Goal: Task Accomplishment & Management: Use online tool/utility

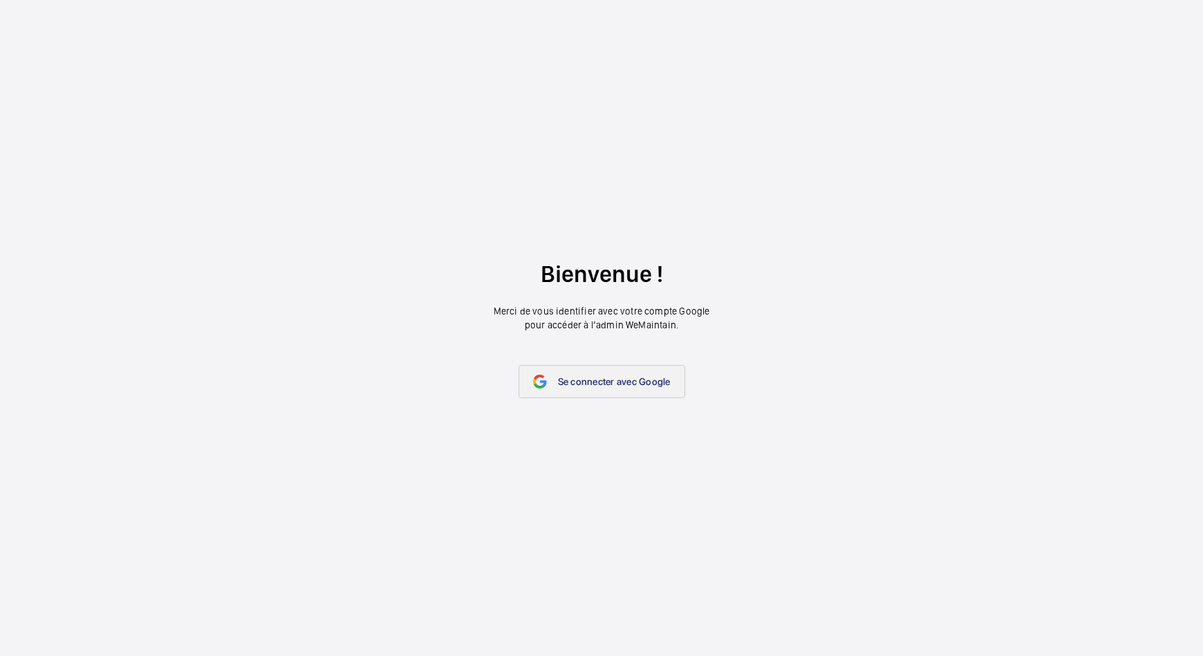
click at [581, 377] on span "Se connecter avec Google" at bounding box center [614, 381] width 113 height 11
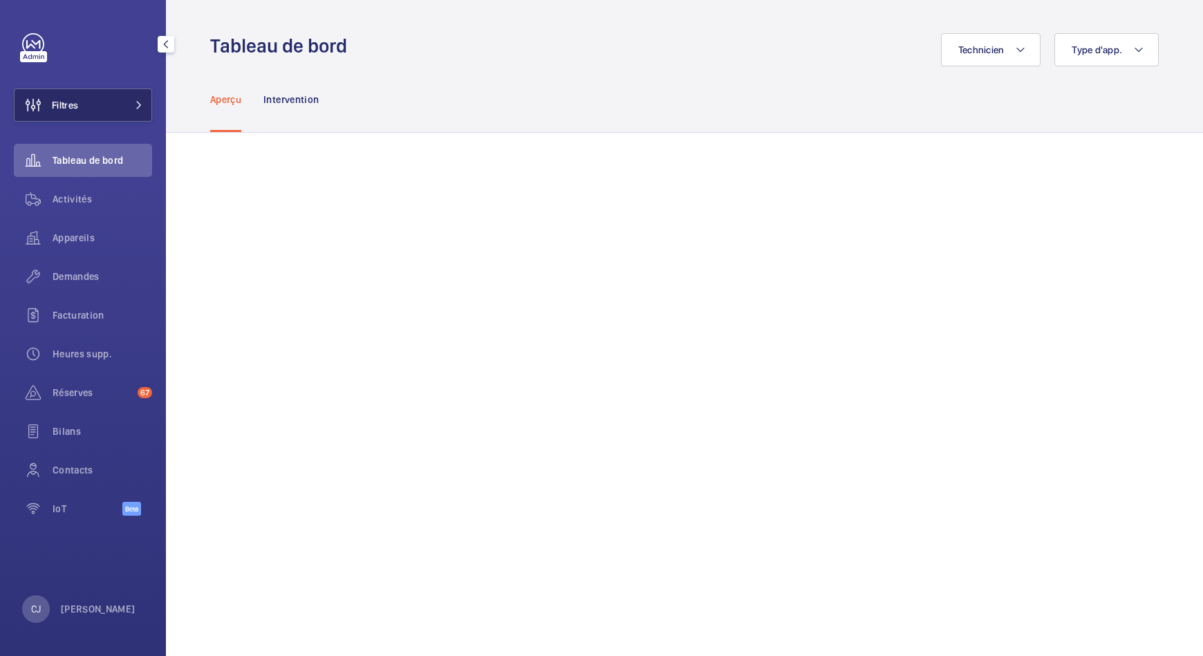
click at [122, 104] on button "Filtres" at bounding box center [83, 104] width 138 height 33
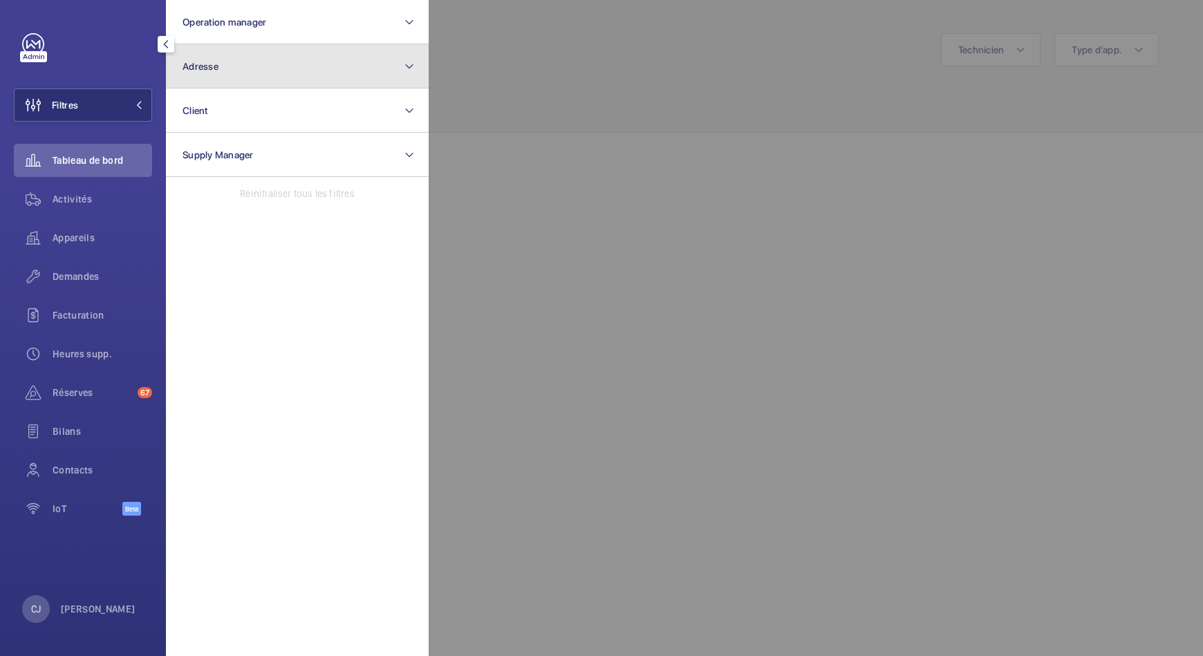
click at [241, 66] on button "Adresse" at bounding box center [297, 66] width 263 height 44
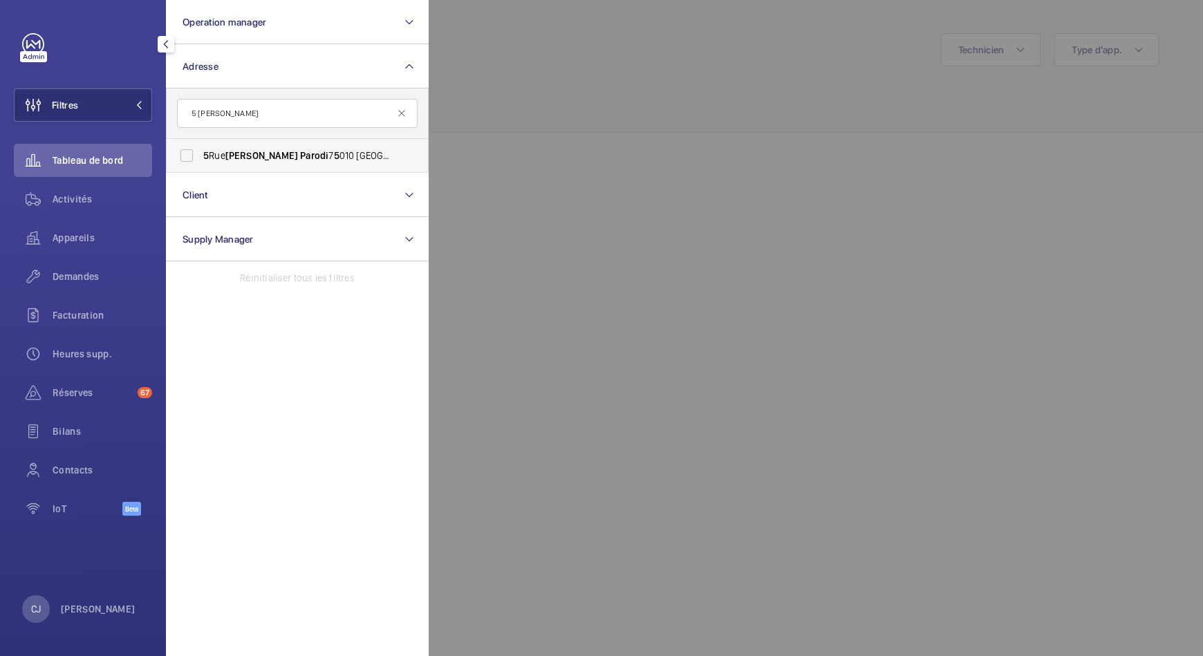
type input "5 Alexandre Parodi"
click at [300, 160] on span "Parodi" at bounding box center [314, 155] width 28 height 11
click at [200, 160] on input "5 Rue Alexandre Parodi 7 5 010 Paris - 5 Rue Alexandre Parodi , PARIS 7 5 010" at bounding box center [187, 156] width 28 height 28
checkbox input "true"
click at [86, 203] on span "Activités" at bounding box center [103, 199] width 100 height 14
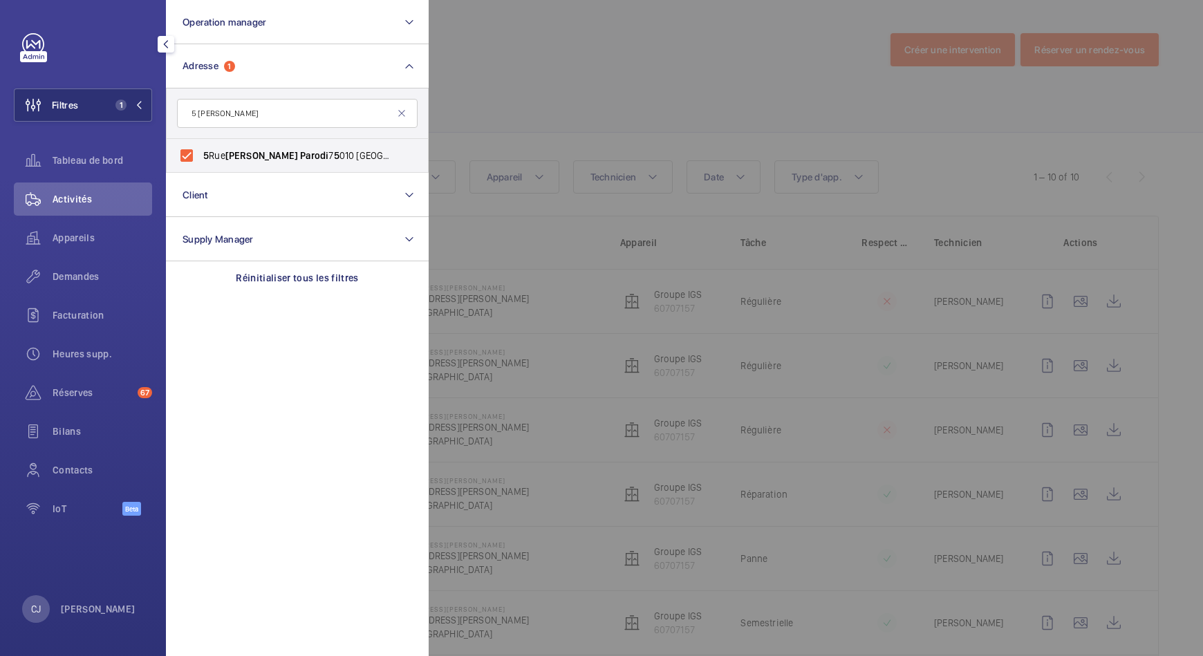
click at [814, 105] on div at bounding box center [1030, 328] width 1203 height 656
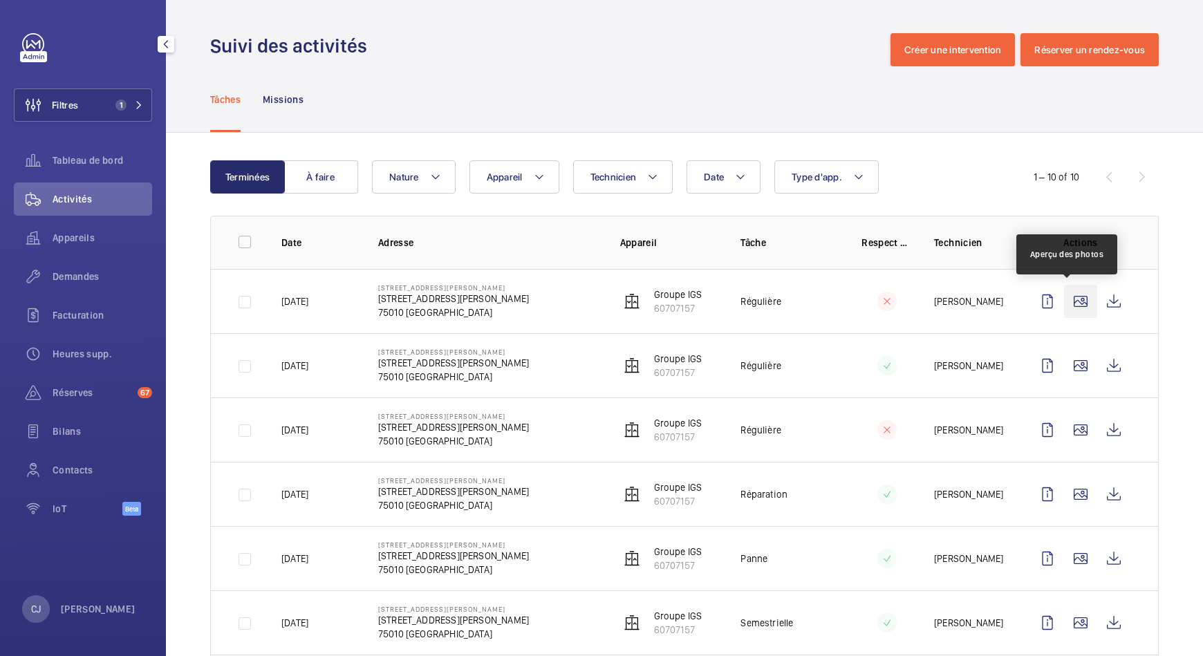
click at [1064, 300] on wm-front-icon-button at bounding box center [1080, 301] width 33 height 33
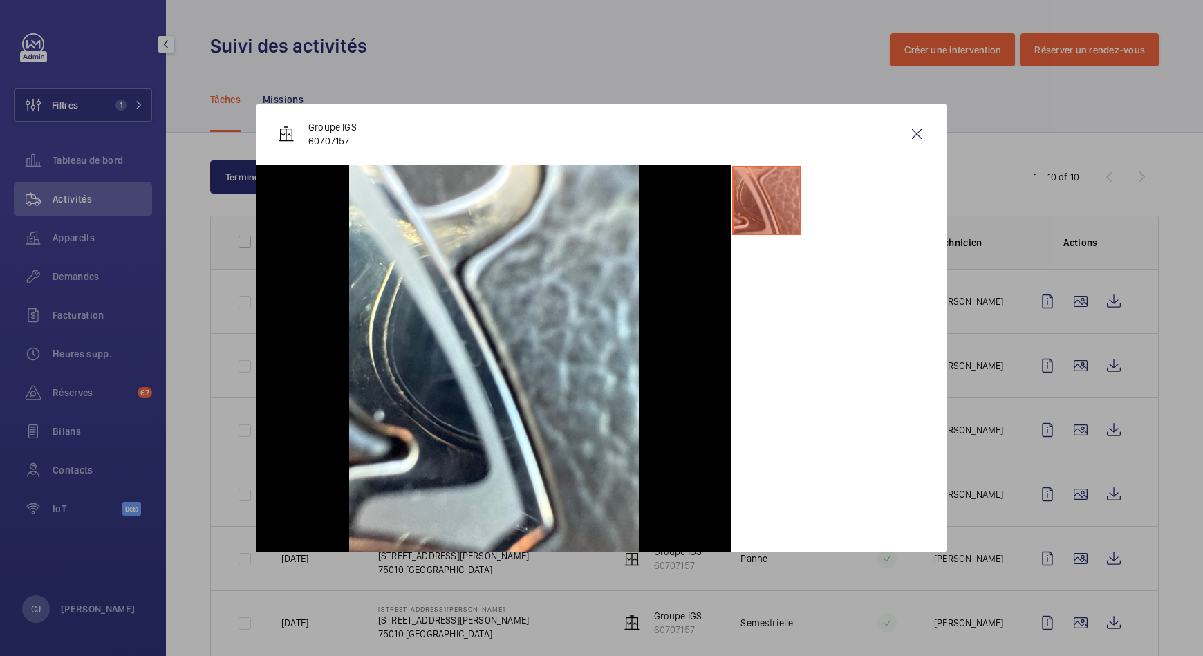
click at [1065, 358] on div at bounding box center [601, 328] width 1203 height 656
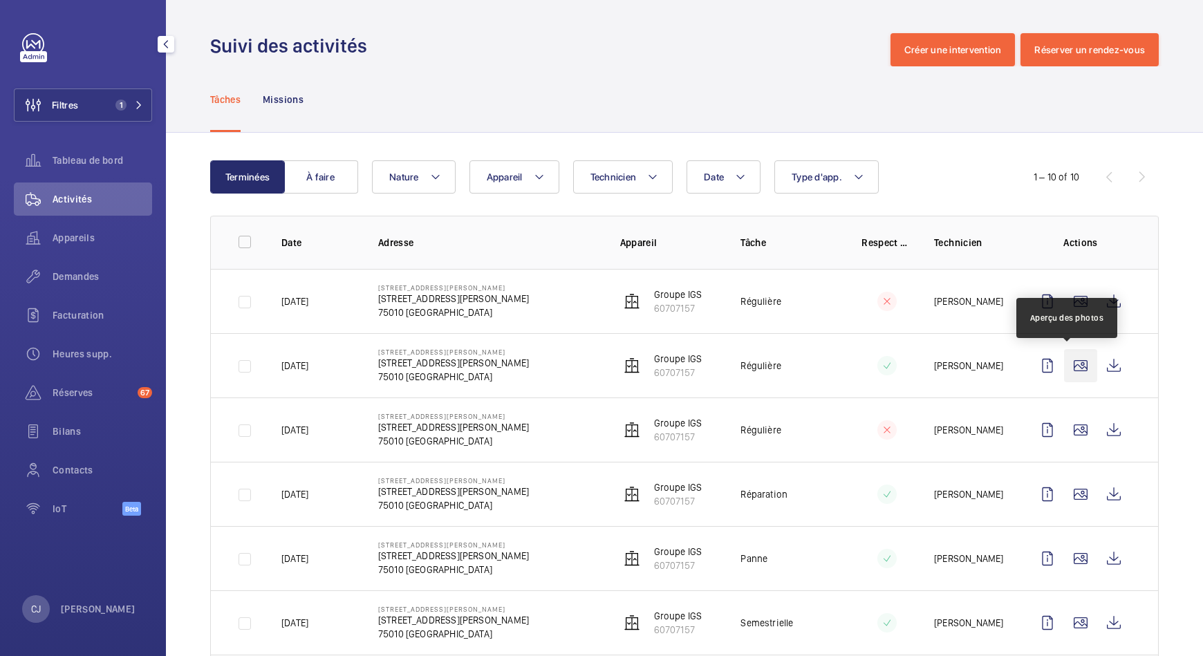
click at [1067, 367] on wm-front-icon-button at bounding box center [1080, 365] width 33 height 33
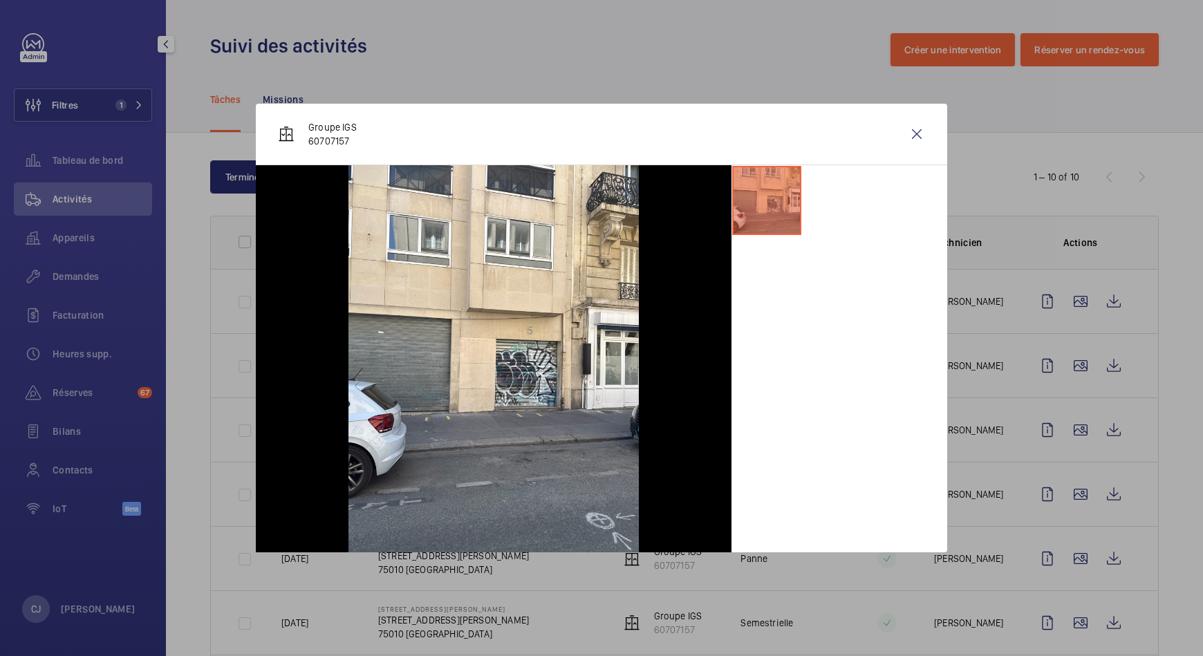
click at [1074, 432] on div at bounding box center [601, 328] width 1203 height 656
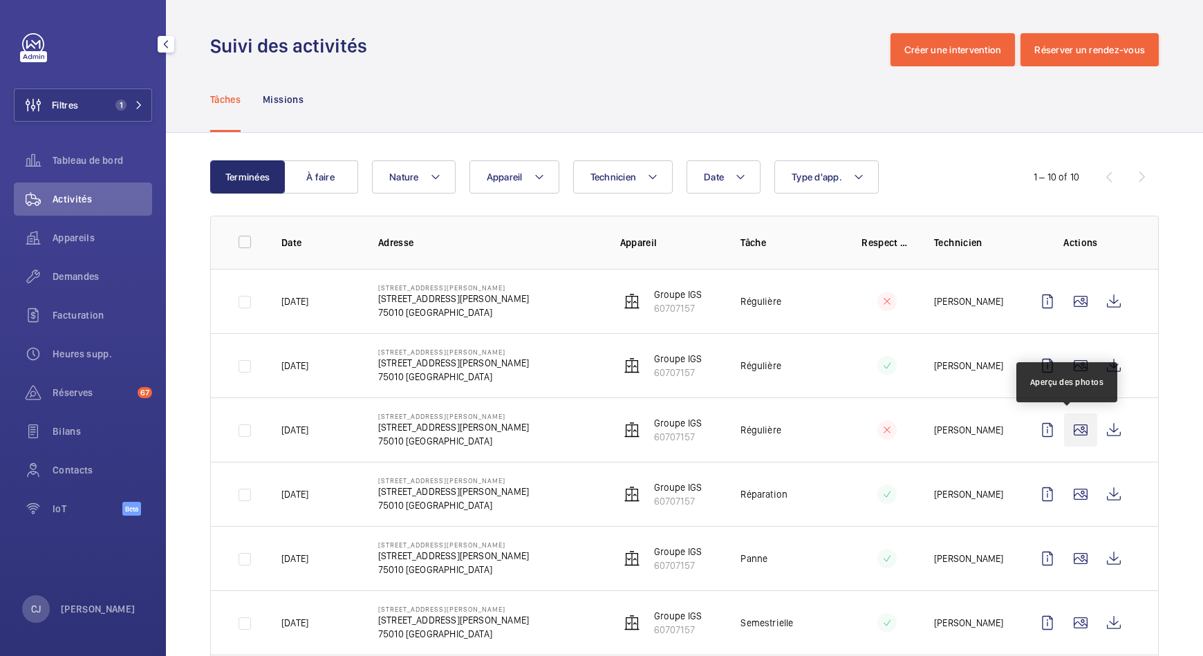
click at [1065, 427] on wm-front-icon-button at bounding box center [1080, 429] width 33 height 33
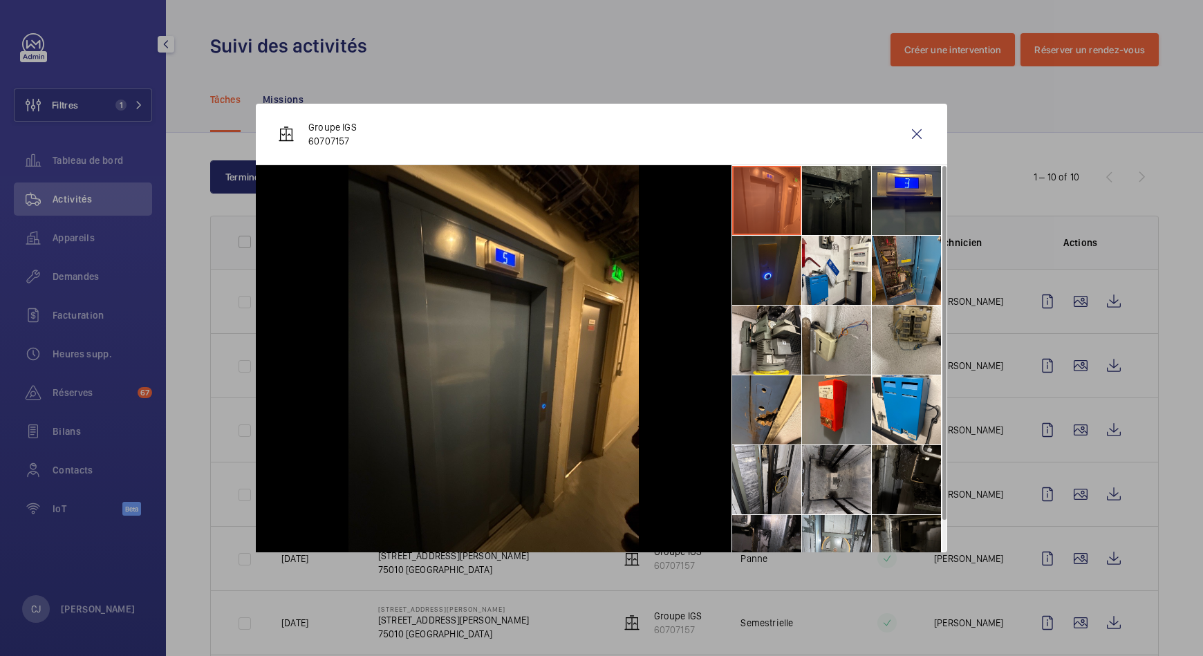
click at [912, 248] on li at bounding box center [906, 270] width 69 height 69
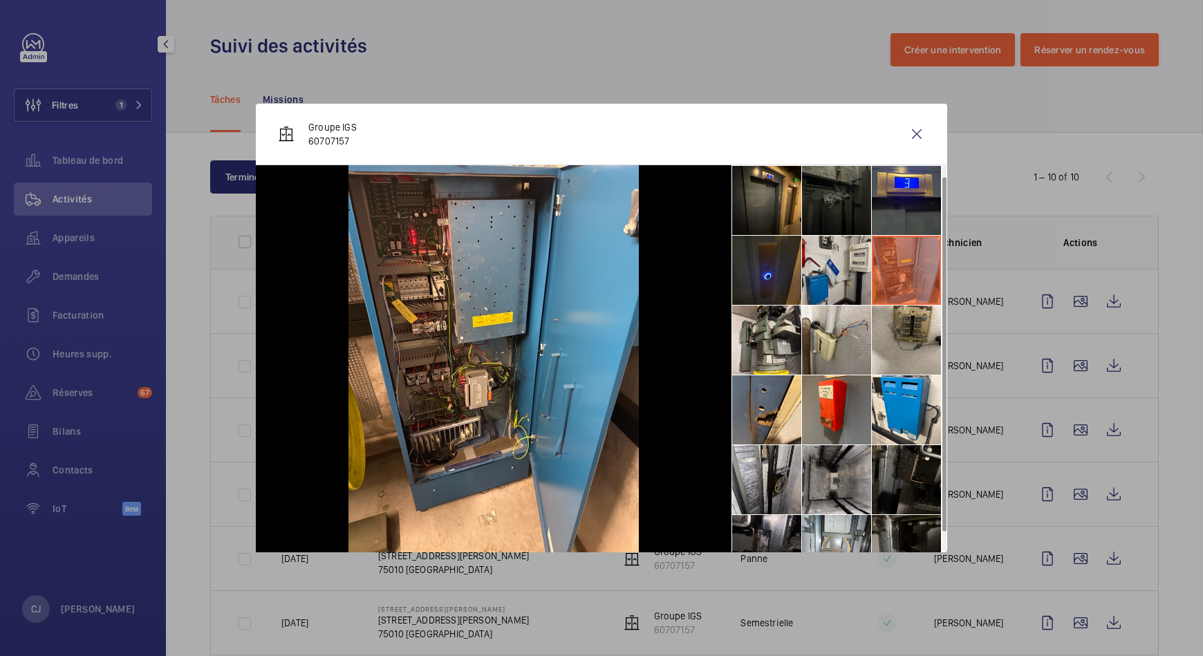
scroll to position [32, 0]
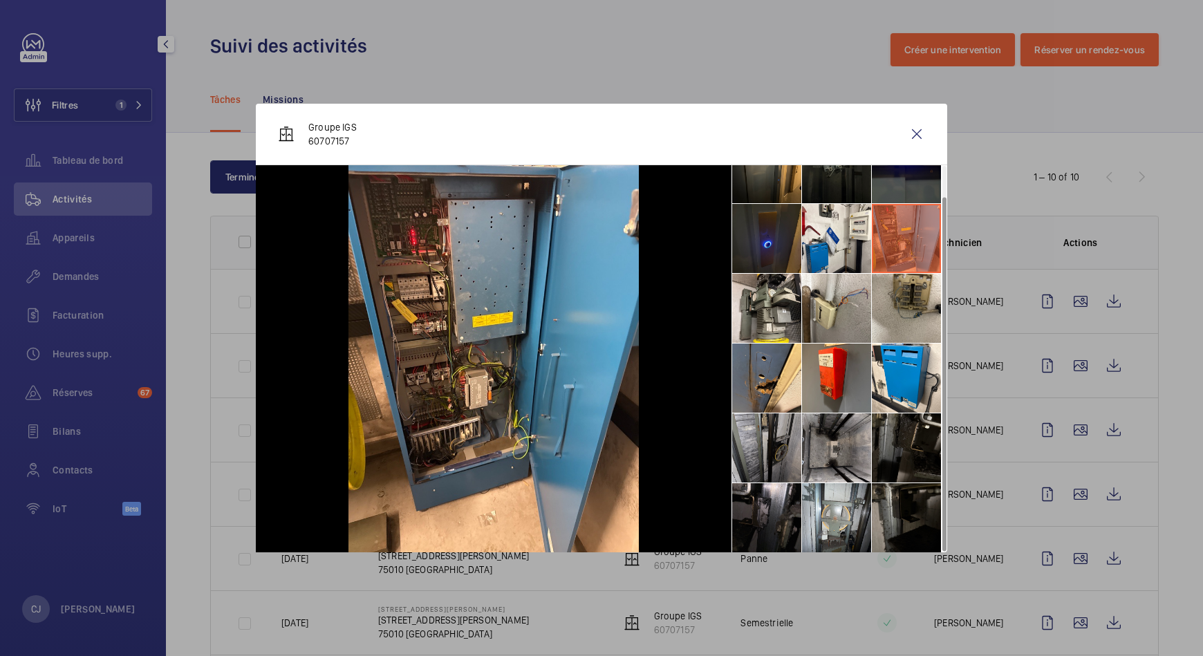
click at [780, 429] on li at bounding box center [766, 447] width 69 height 69
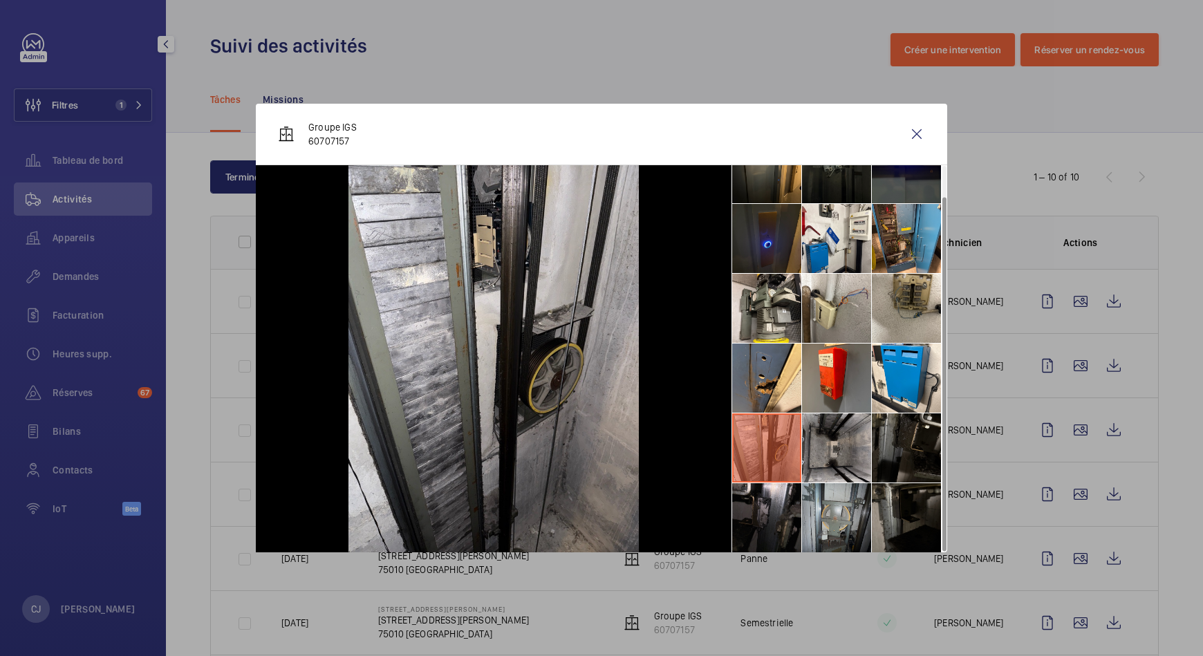
click at [845, 526] on li at bounding box center [836, 517] width 69 height 69
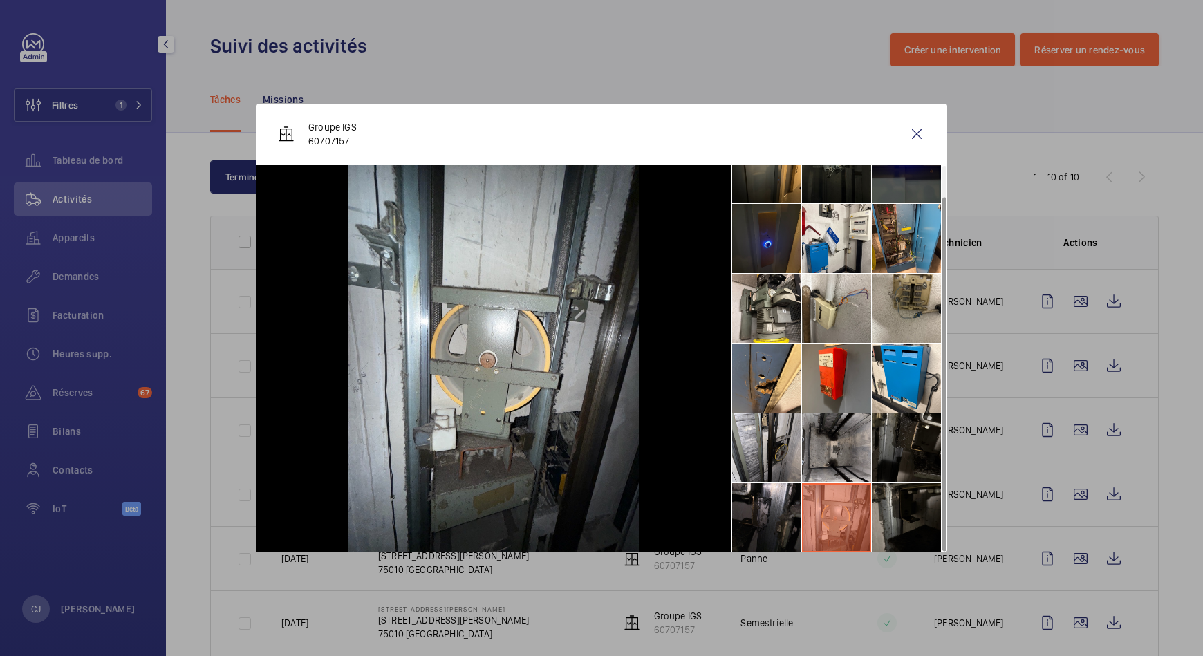
click at [845, 526] on li at bounding box center [836, 517] width 69 height 69
click at [769, 527] on li at bounding box center [766, 517] width 69 height 69
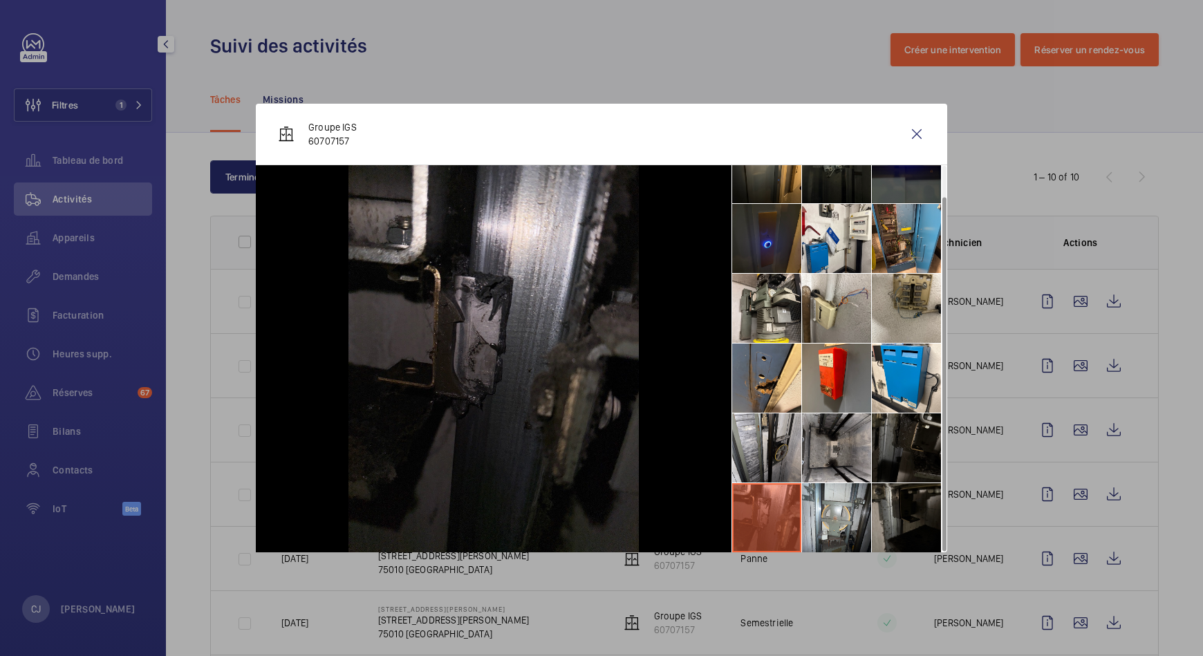
click at [921, 440] on li at bounding box center [906, 447] width 69 height 69
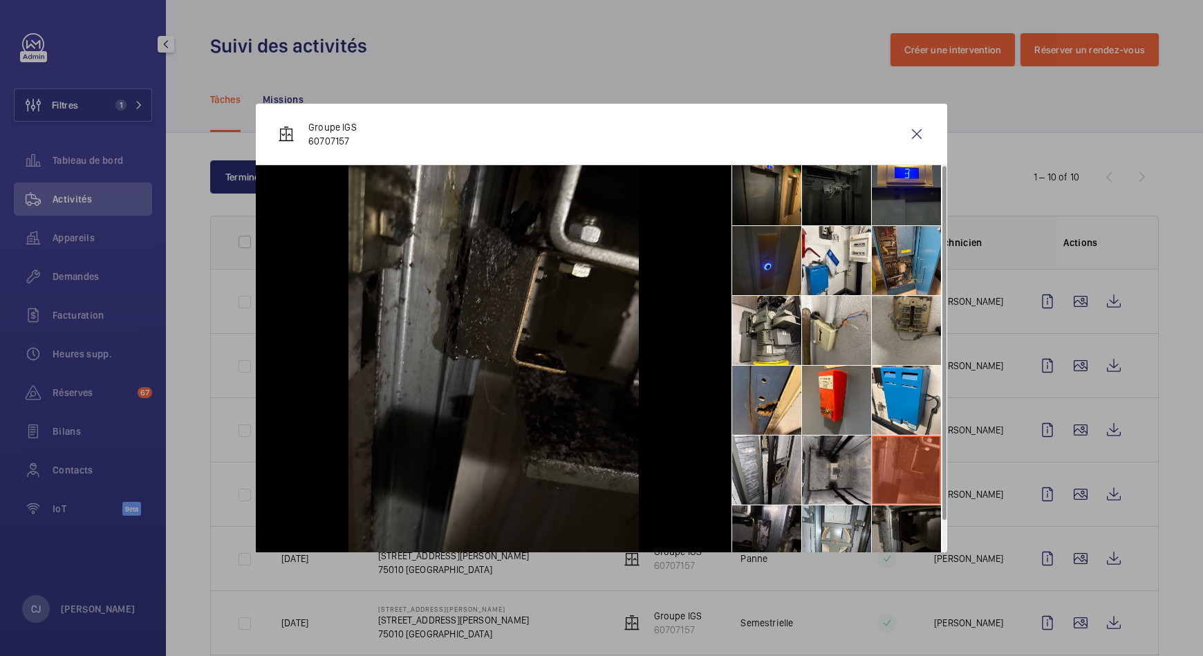
scroll to position [0, 0]
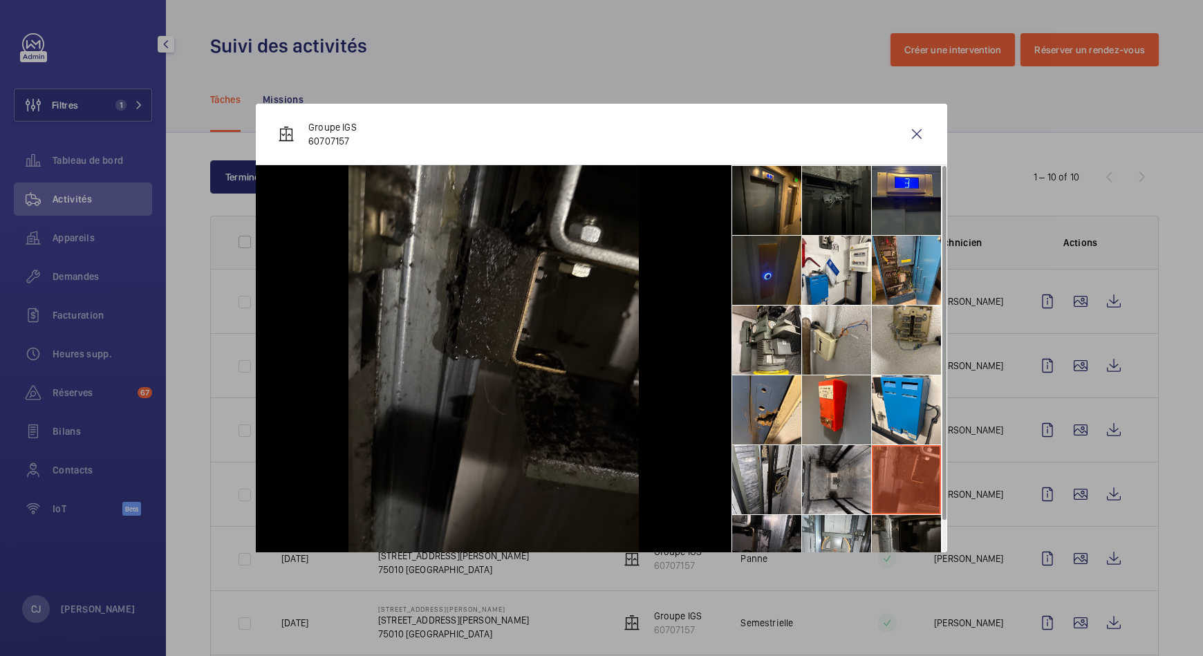
click at [1063, 558] on div at bounding box center [601, 328] width 1203 height 656
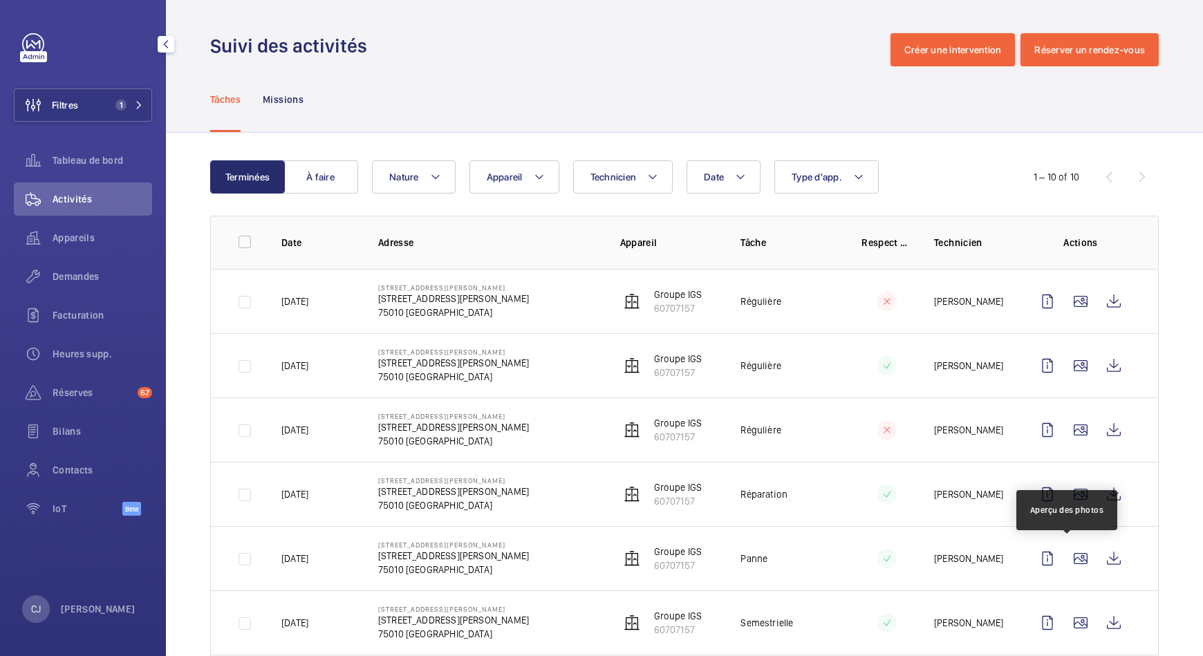
click at [1064, 558] on wm-front-icon-button at bounding box center [1080, 558] width 33 height 33
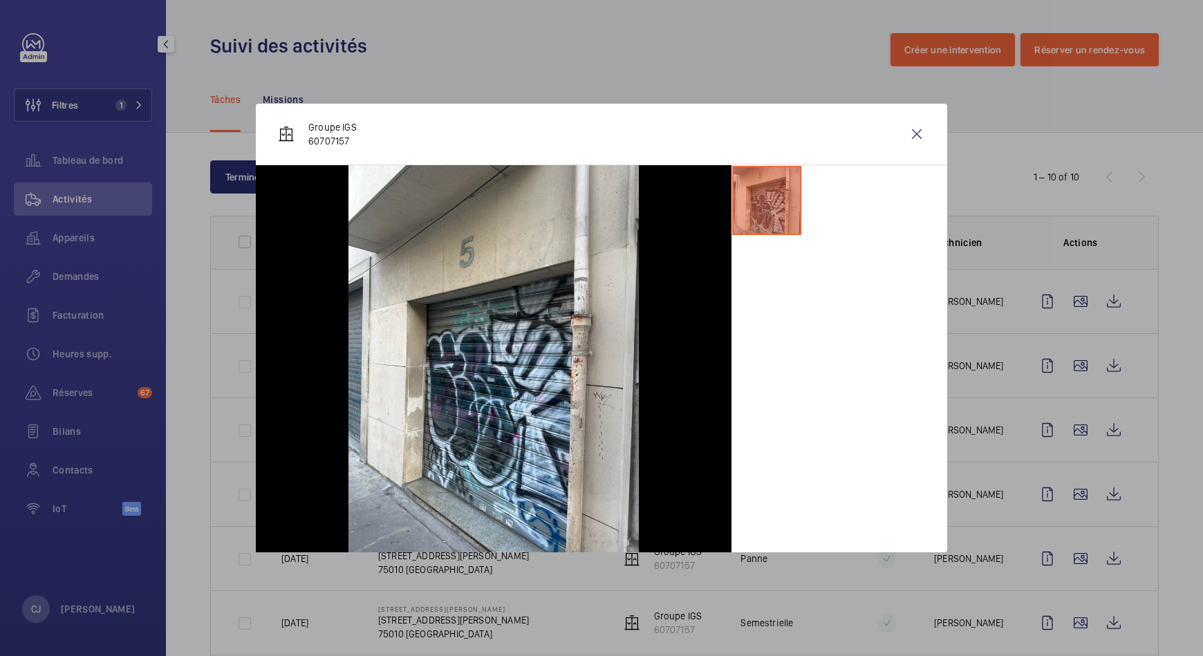
click at [1069, 627] on div at bounding box center [601, 328] width 1203 height 656
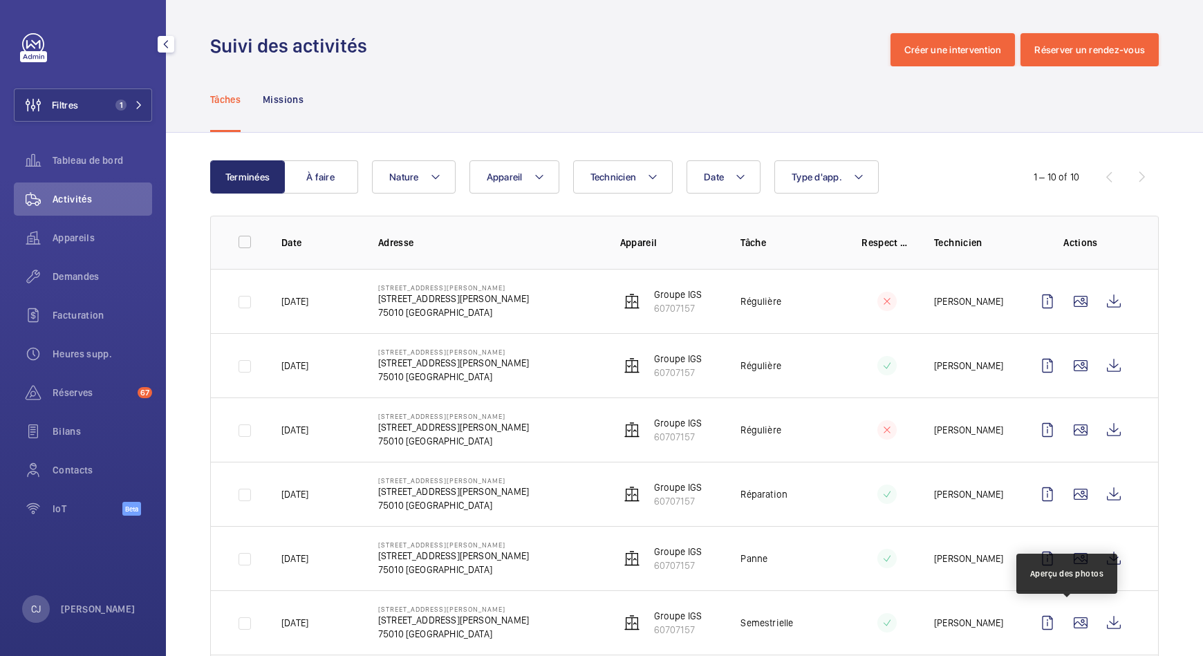
click at [1069, 627] on wm-front-icon-button at bounding box center [1080, 622] width 33 height 33
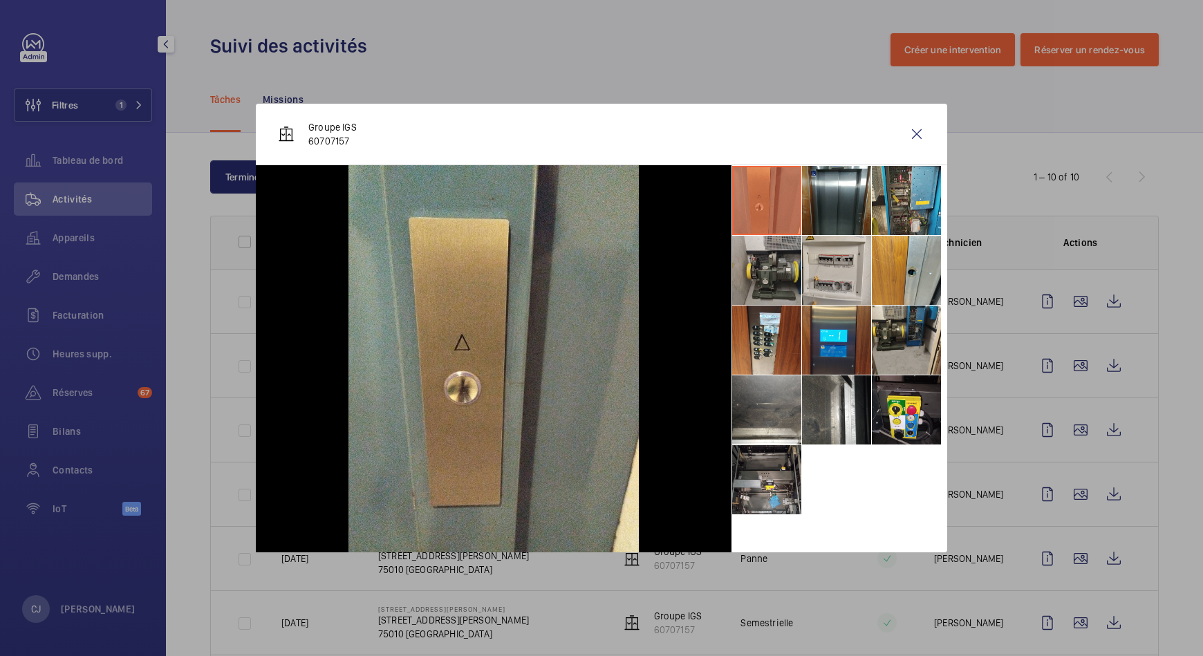
click at [785, 292] on li at bounding box center [766, 270] width 69 height 69
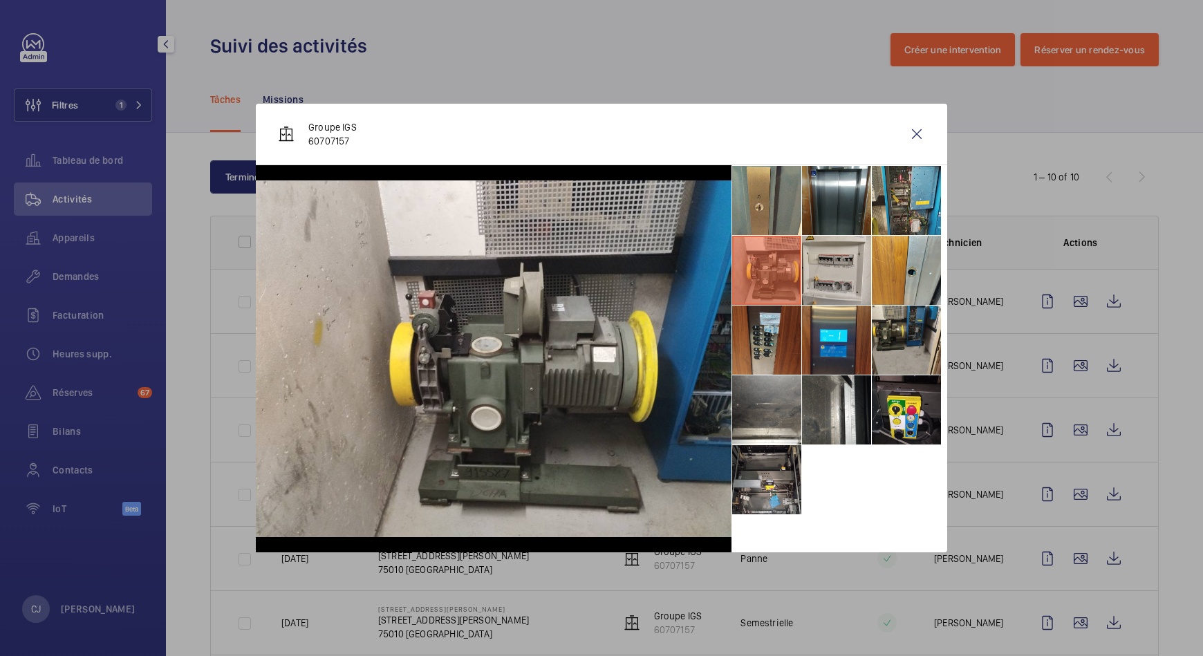
click at [767, 355] on li at bounding box center [766, 340] width 69 height 69
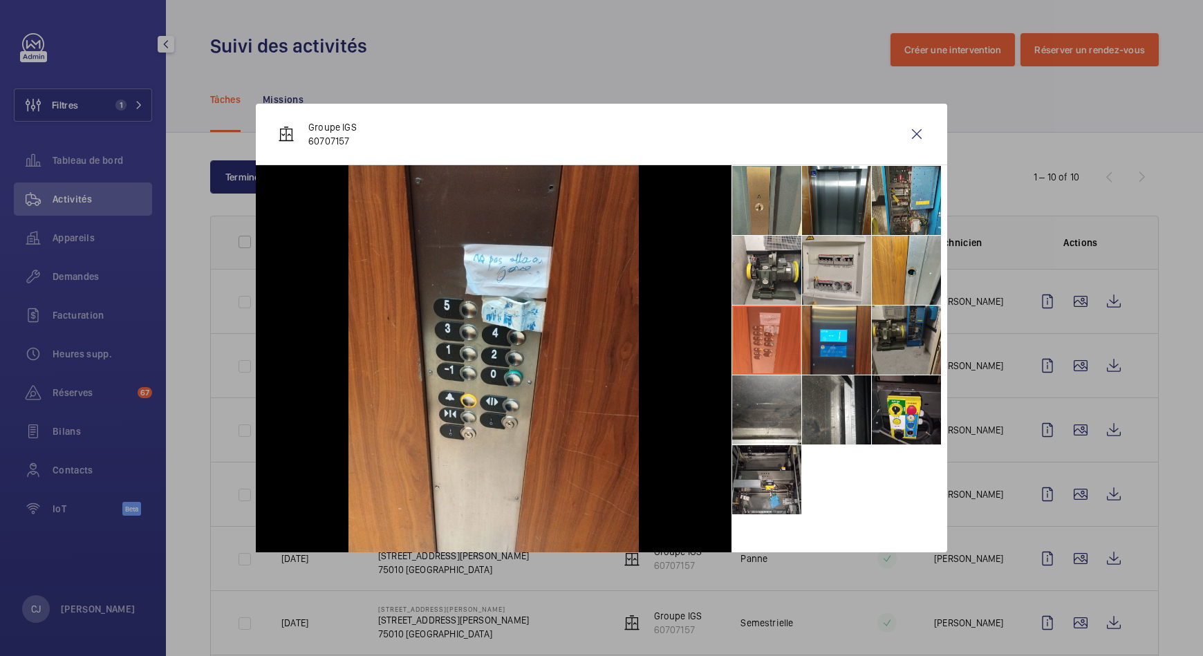
click at [908, 340] on li at bounding box center [906, 340] width 69 height 69
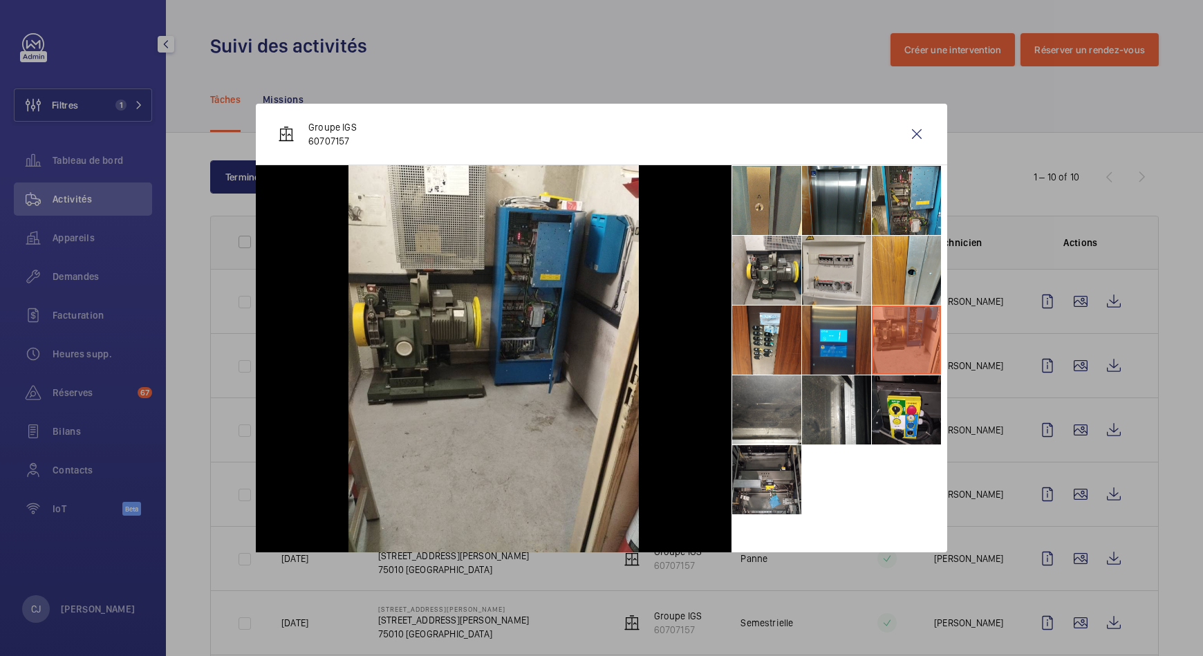
click at [1060, 618] on div at bounding box center [601, 328] width 1203 height 656
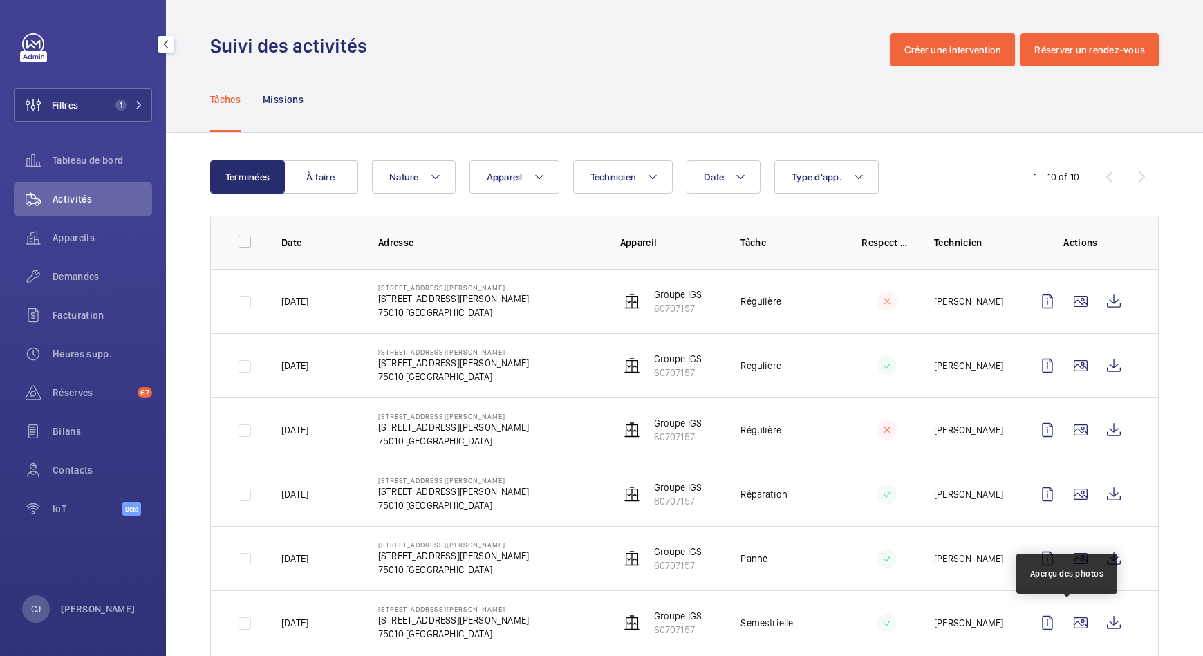
click at [1064, 618] on wm-front-icon-button at bounding box center [1080, 622] width 33 height 33
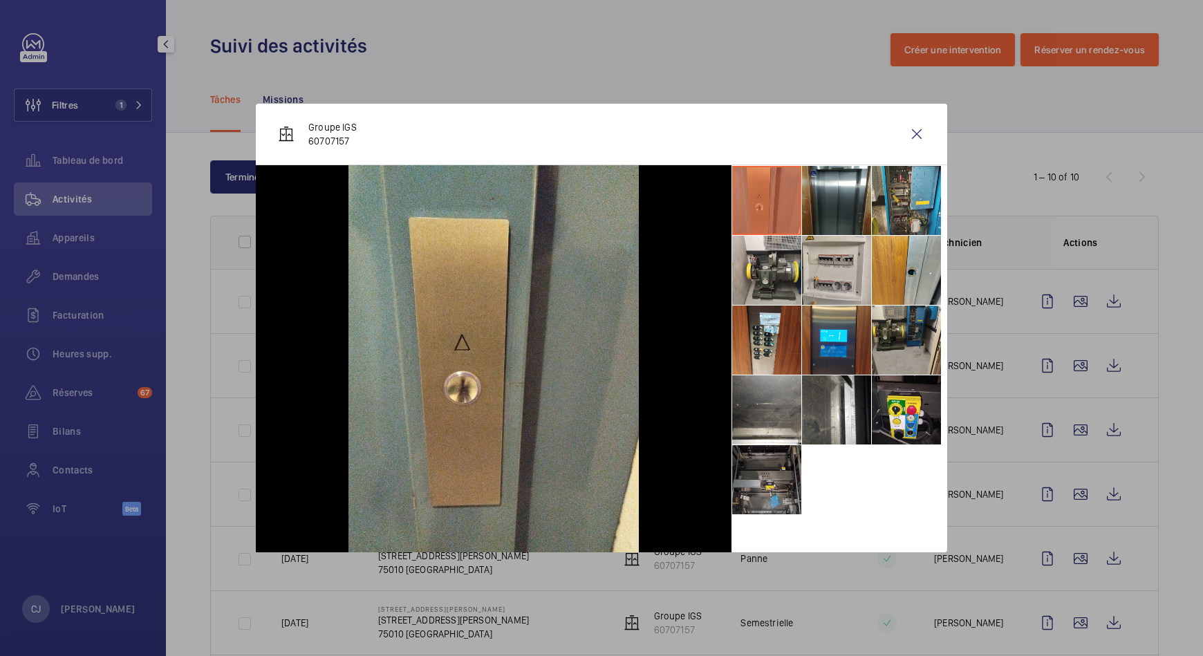
click at [772, 492] on li at bounding box center [766, 479] width 69 height 69
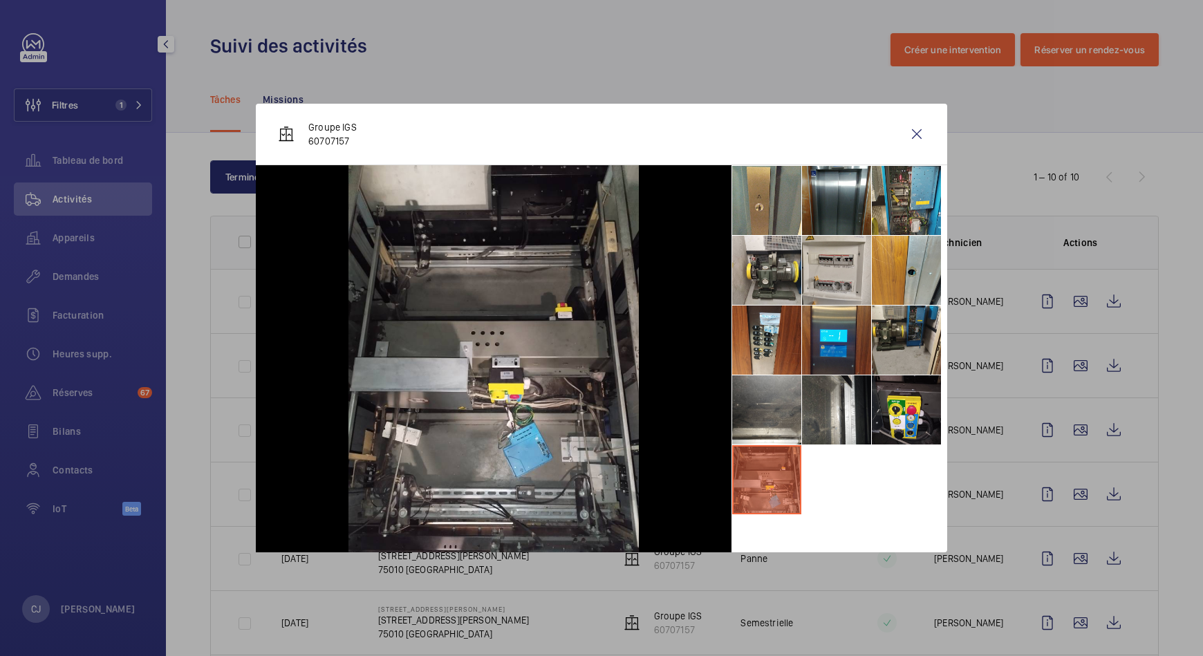
click at [1152, 395] on div at bounding box center [601, 328] width 1203 height 656
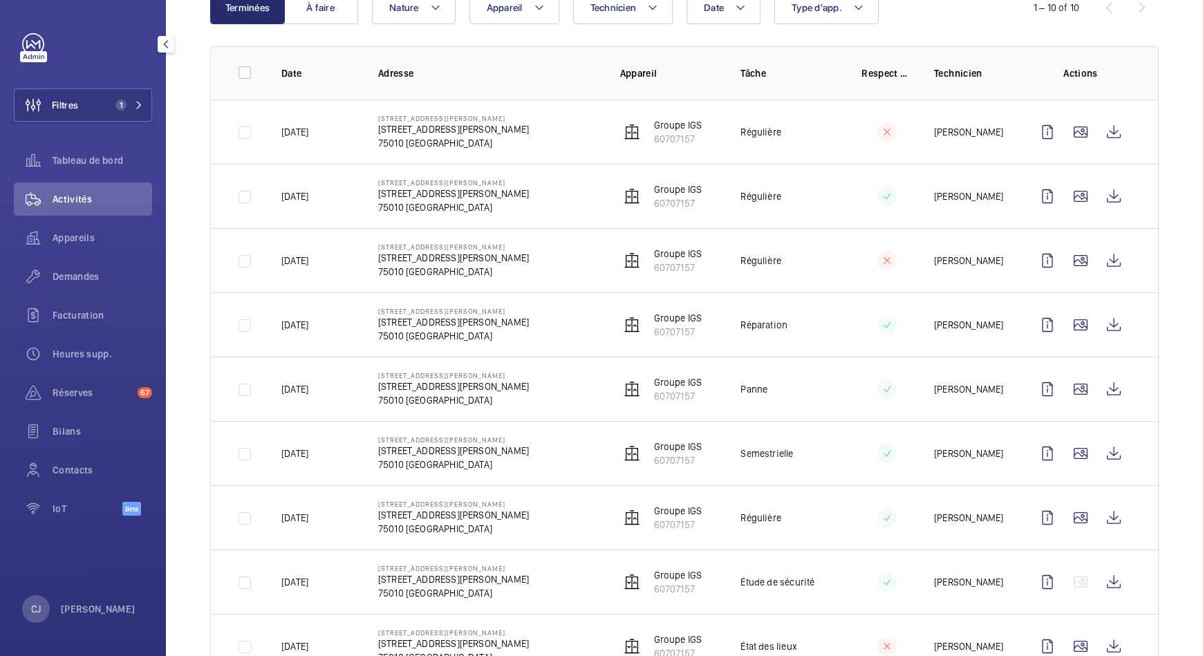
scroll to position [244, 0]
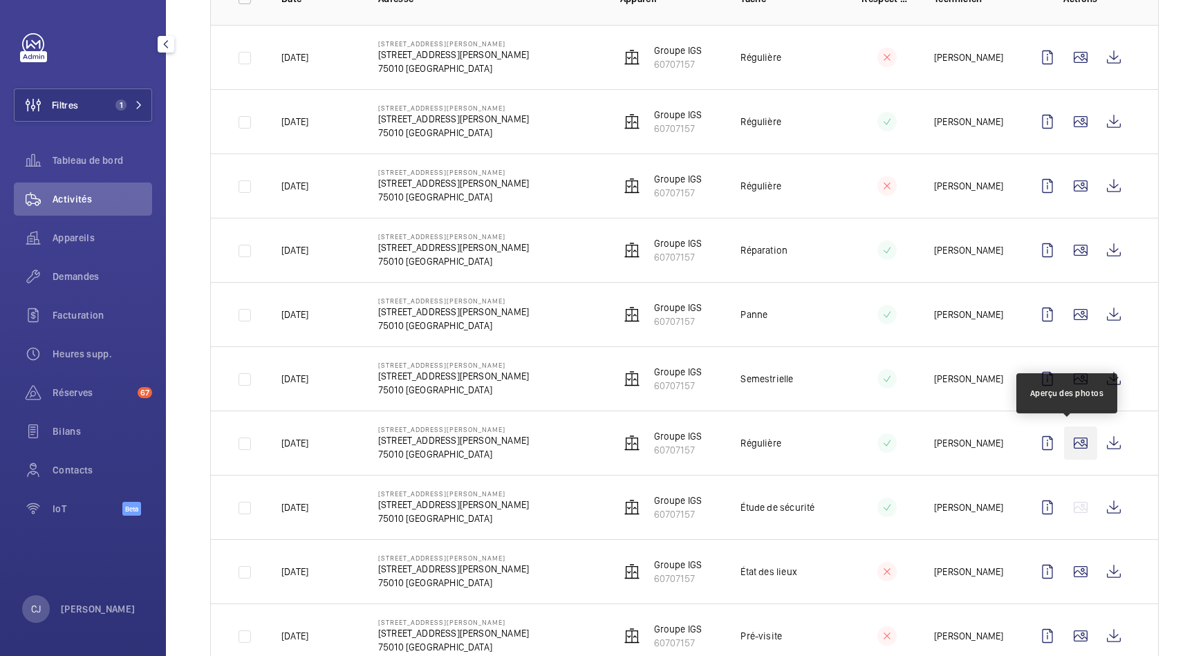
click at [1073, 441] on wm-front-icon-button at bounding box center [1080, 442] width 33 height 33
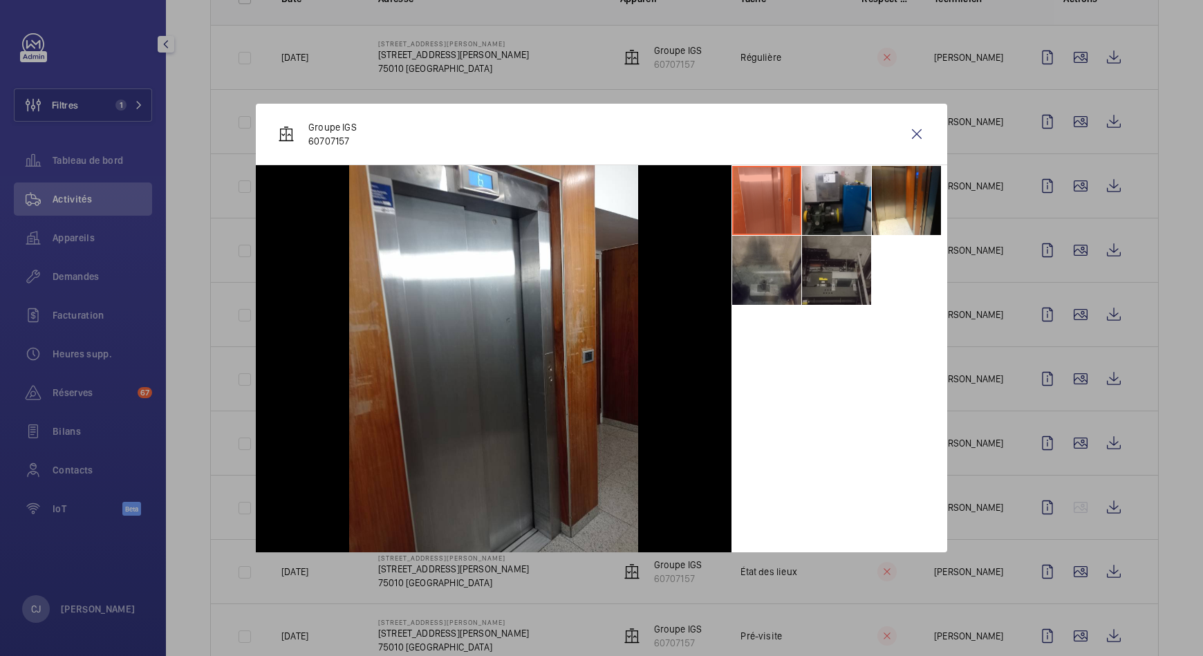
click at [1068, 570] on div at bounding box center [601, 328] width 1203 height 656
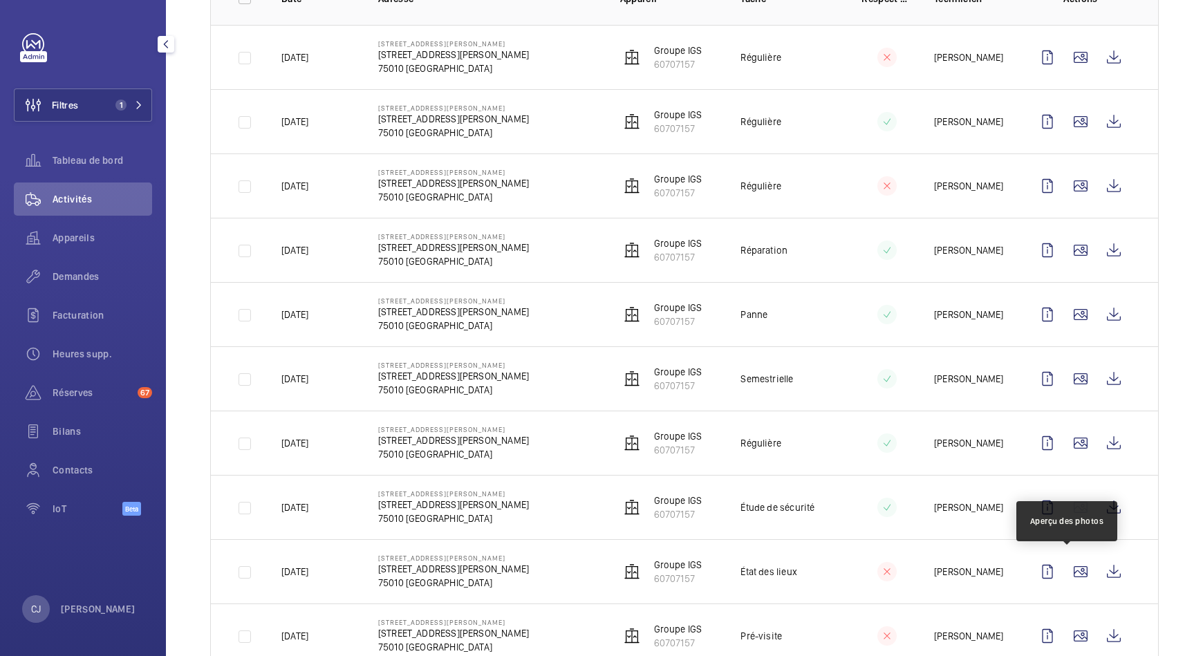
click at [1068, 570] on wm-front-icon-button at bounding box center [1080, 571] width 33 height 33
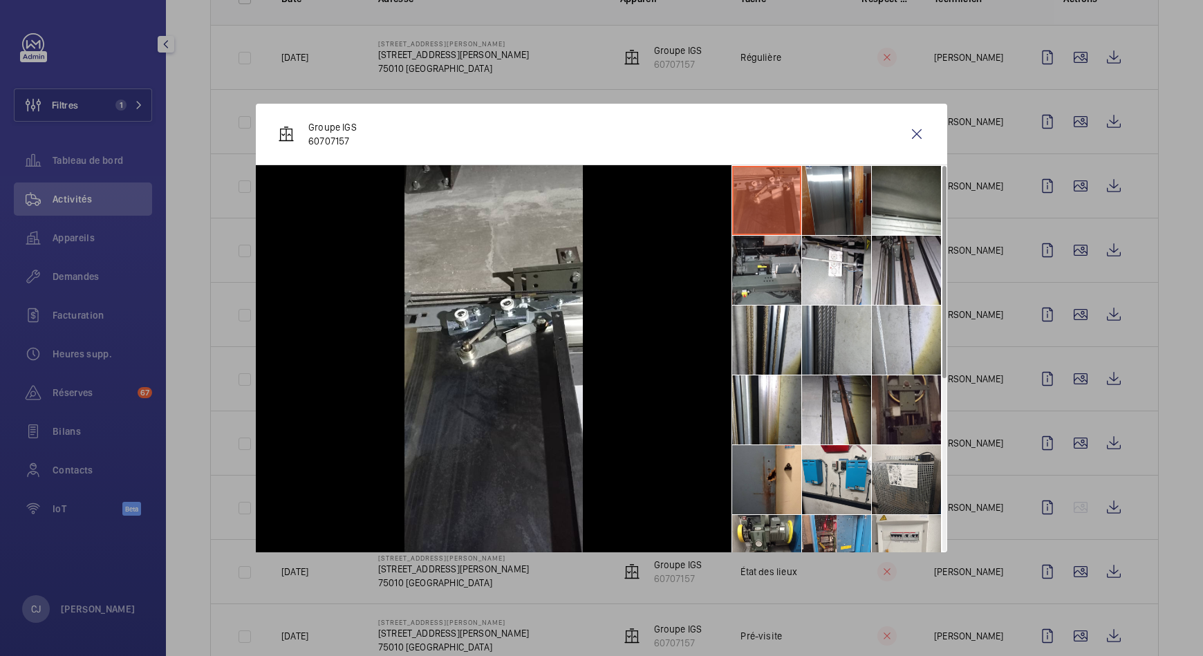
click at [859, 370] on li at bounding box center [836, 340] width 69 height 69
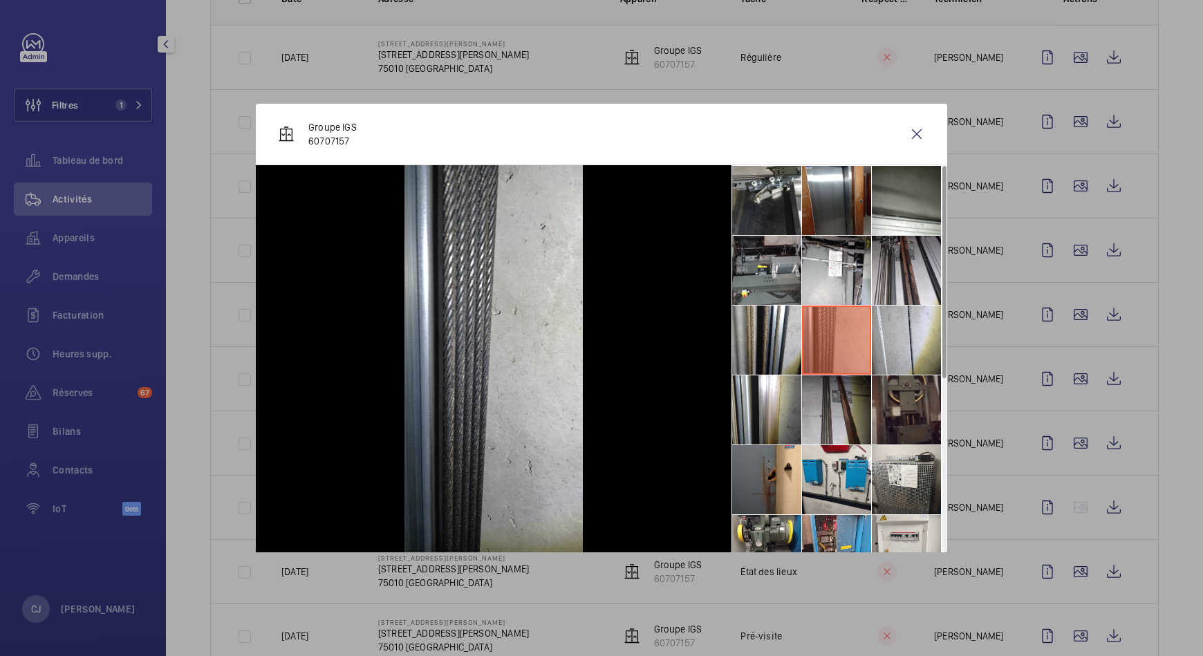
click at [845, 391] on li at bounding box center [836, 409] width 69 height 69
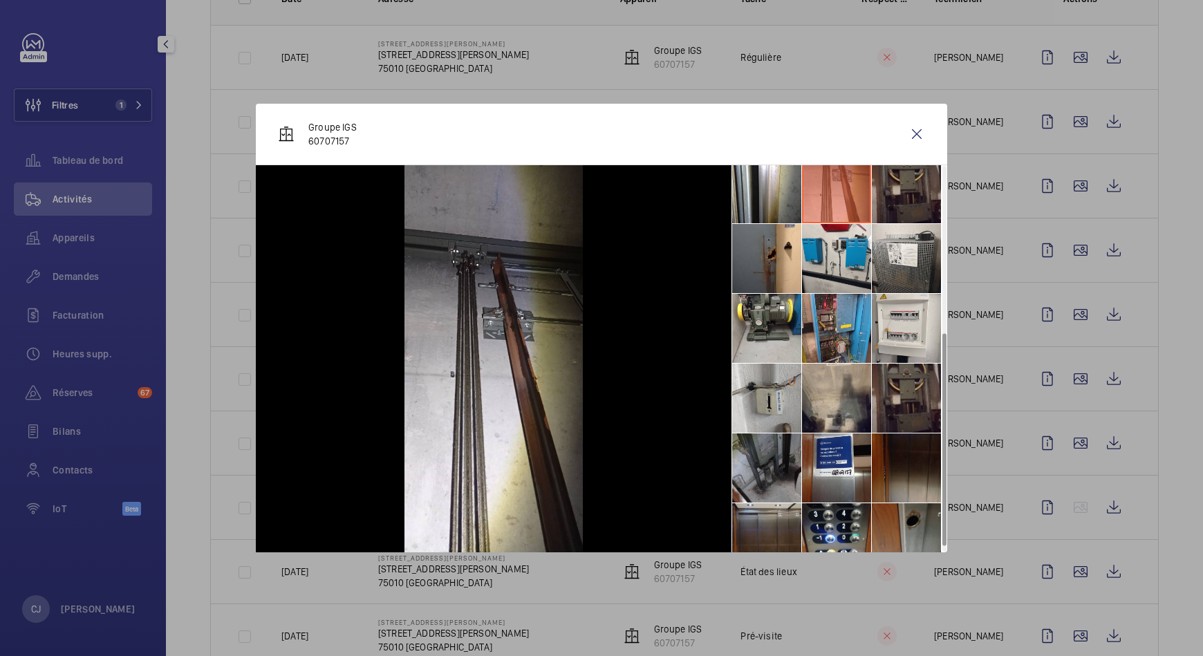
scroll to position [311, 0]
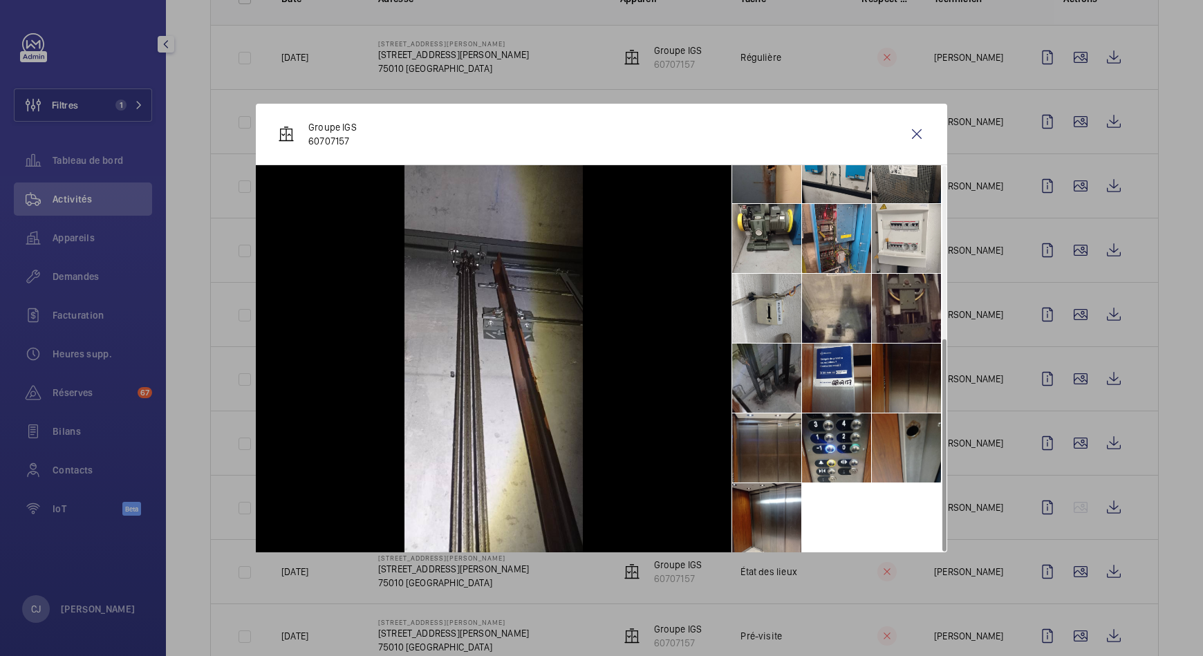
click at [790, 384] on li at bounding box center [766, 378] width 69 height 69
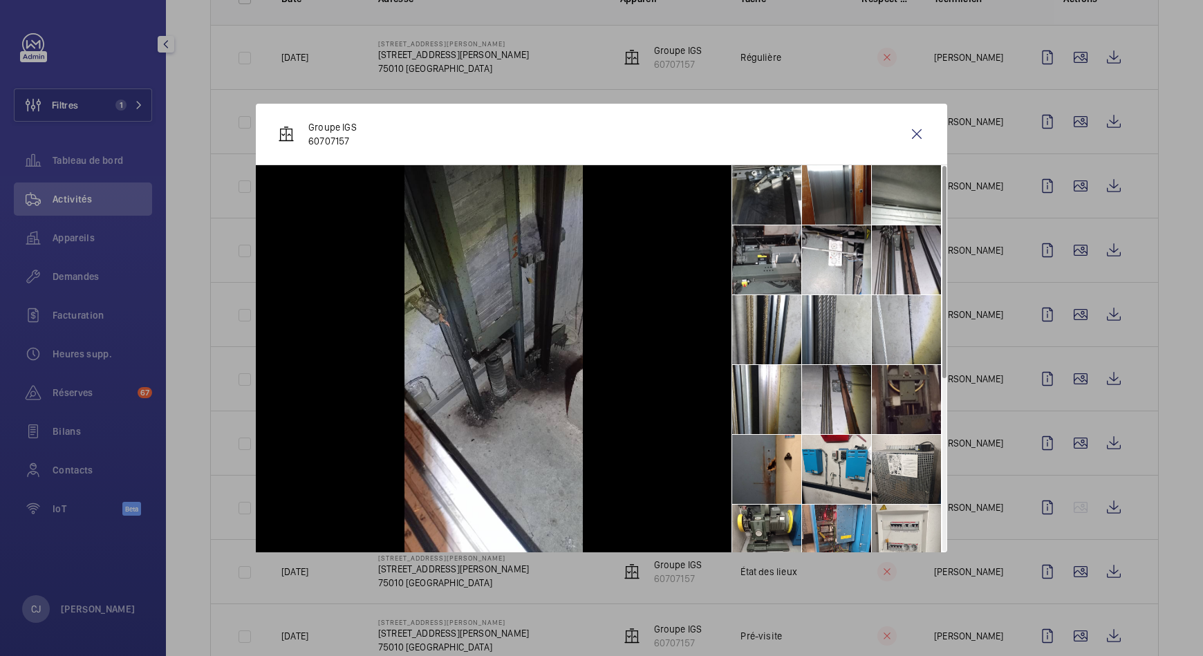
scroll to position [0, 0]
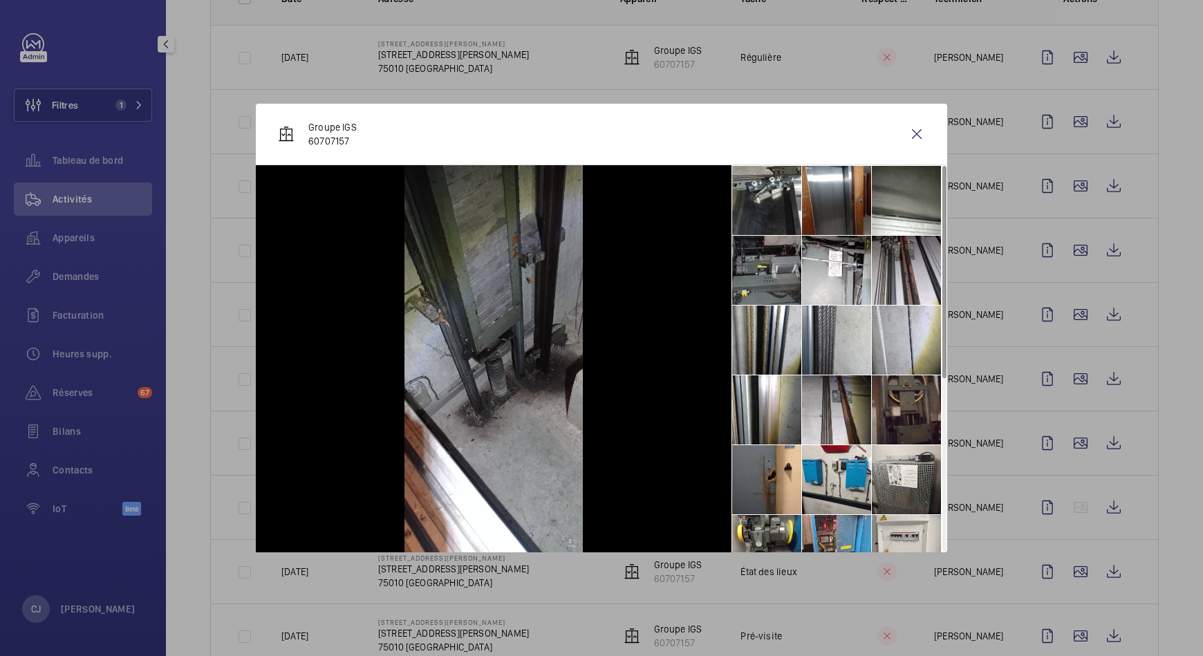
click at [771, 272] on li at bounding box center [766, 270] width 69 height 69
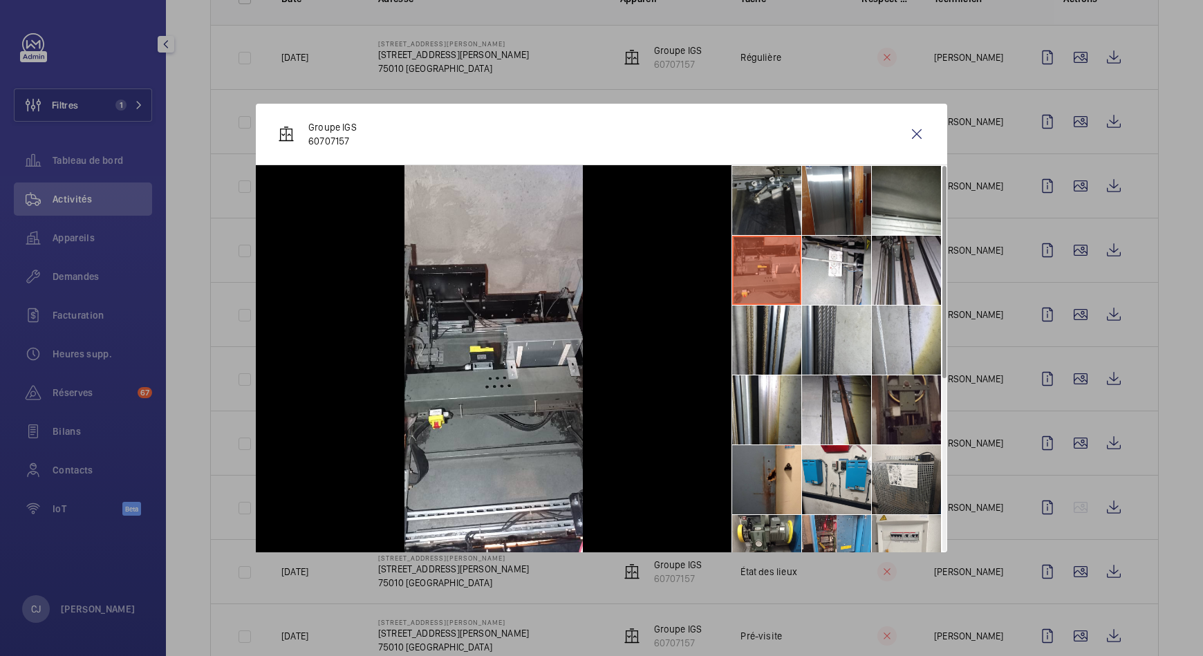
click at [769, 198] on li at bounding box center [766, 200] width 69 height 69
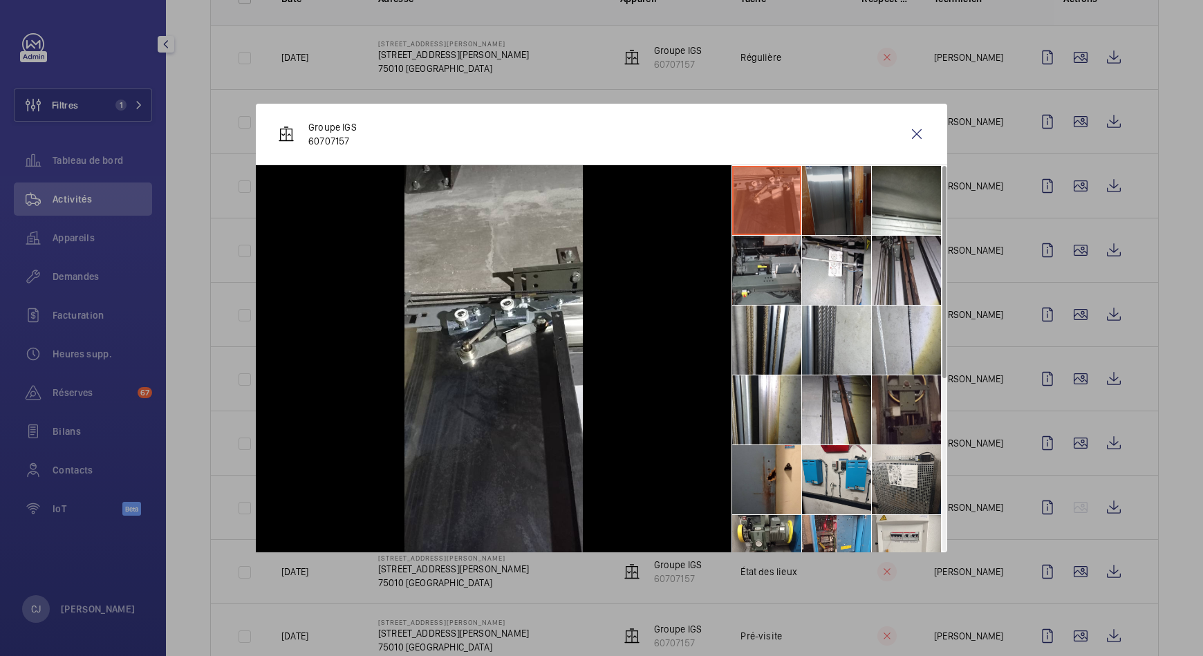
click at [820, 194] on li at bounding box center [836, 200] width 69 height 69
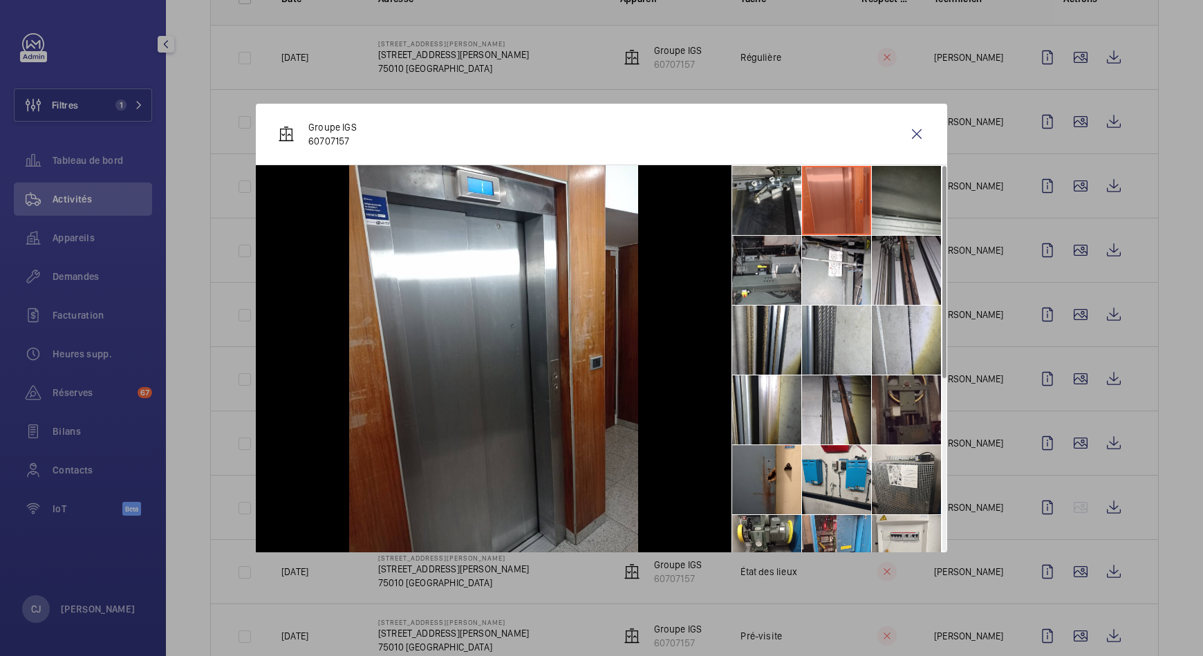
click at [891, 200] on li at bounding box center [906, 200] width 69 height 69
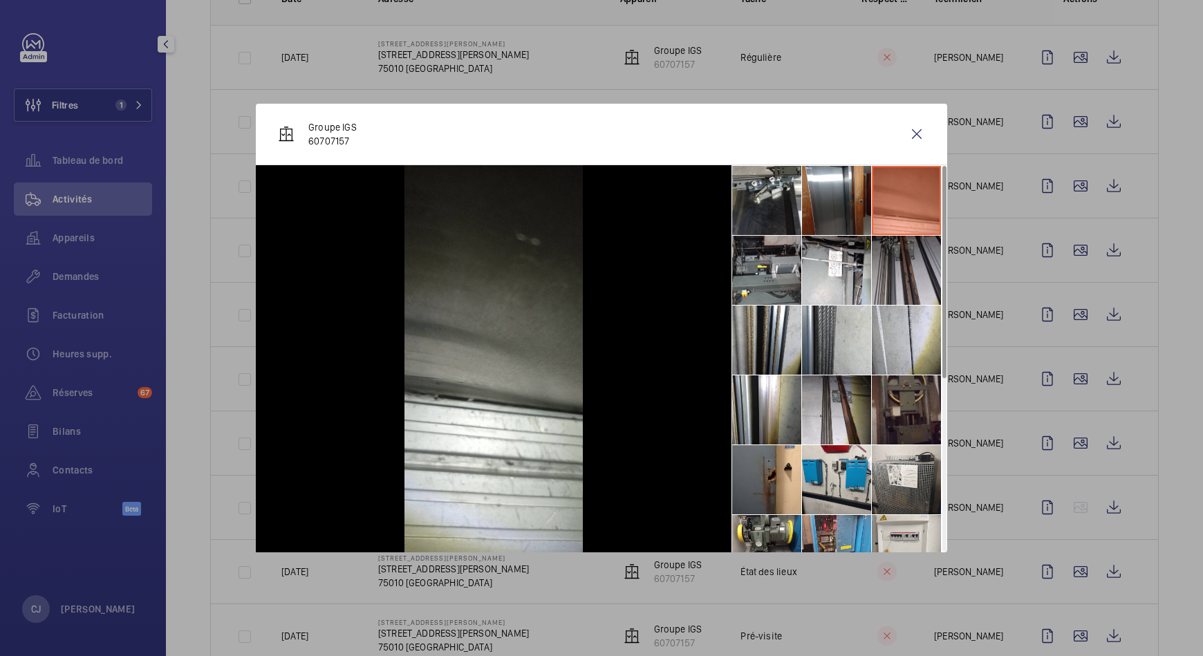
click at [887, 256] on li at bounding box center [906, 270] width 69 height 69
